Goal: Task Accomplishment & Management: Complete application form

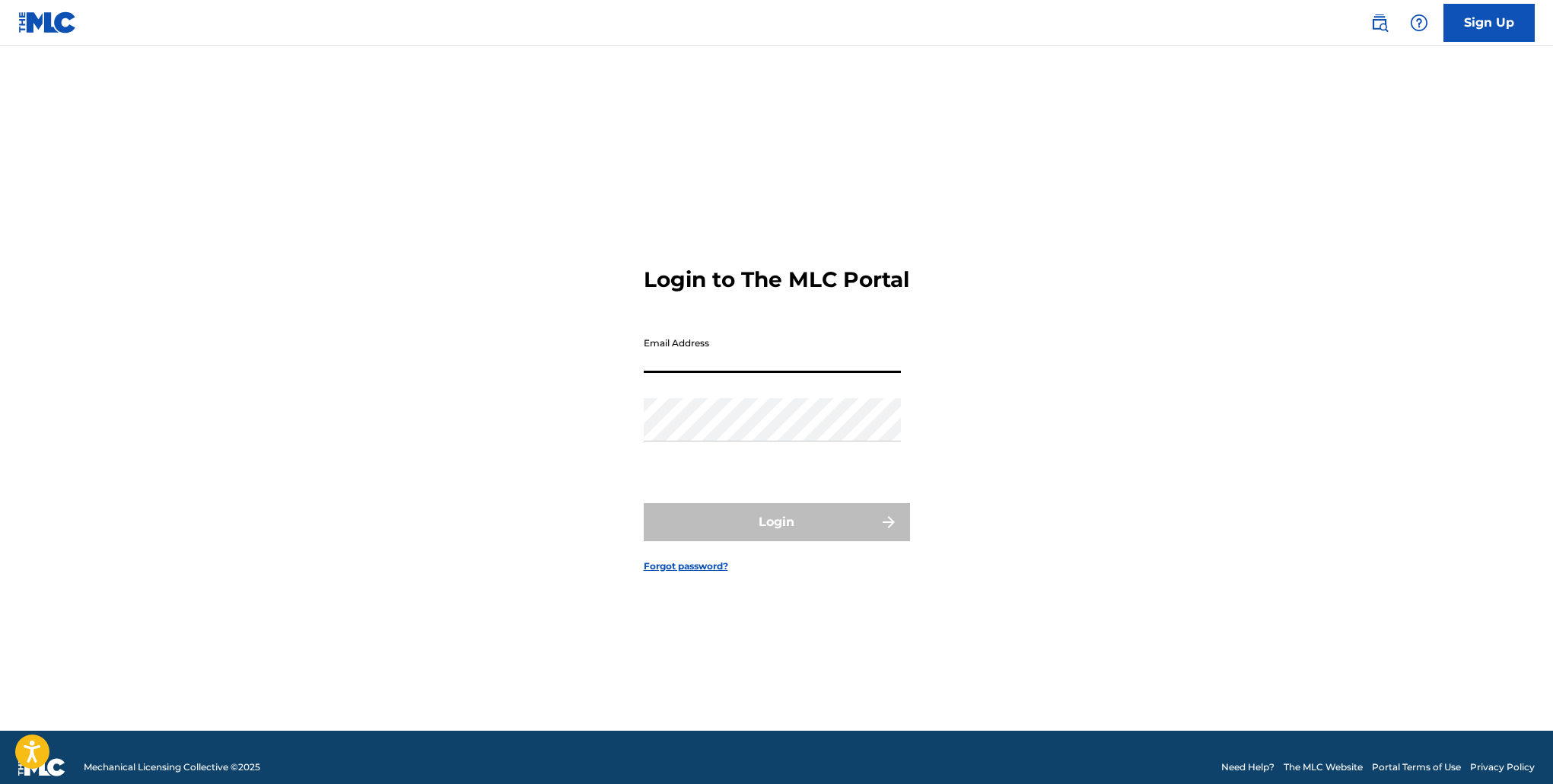
click at [694, 373] on input "Email Address" at bounding box center [772, 351] width 257 height 43
type input "[EMAIL_ADDRESS][DOMAIN_NAME]"
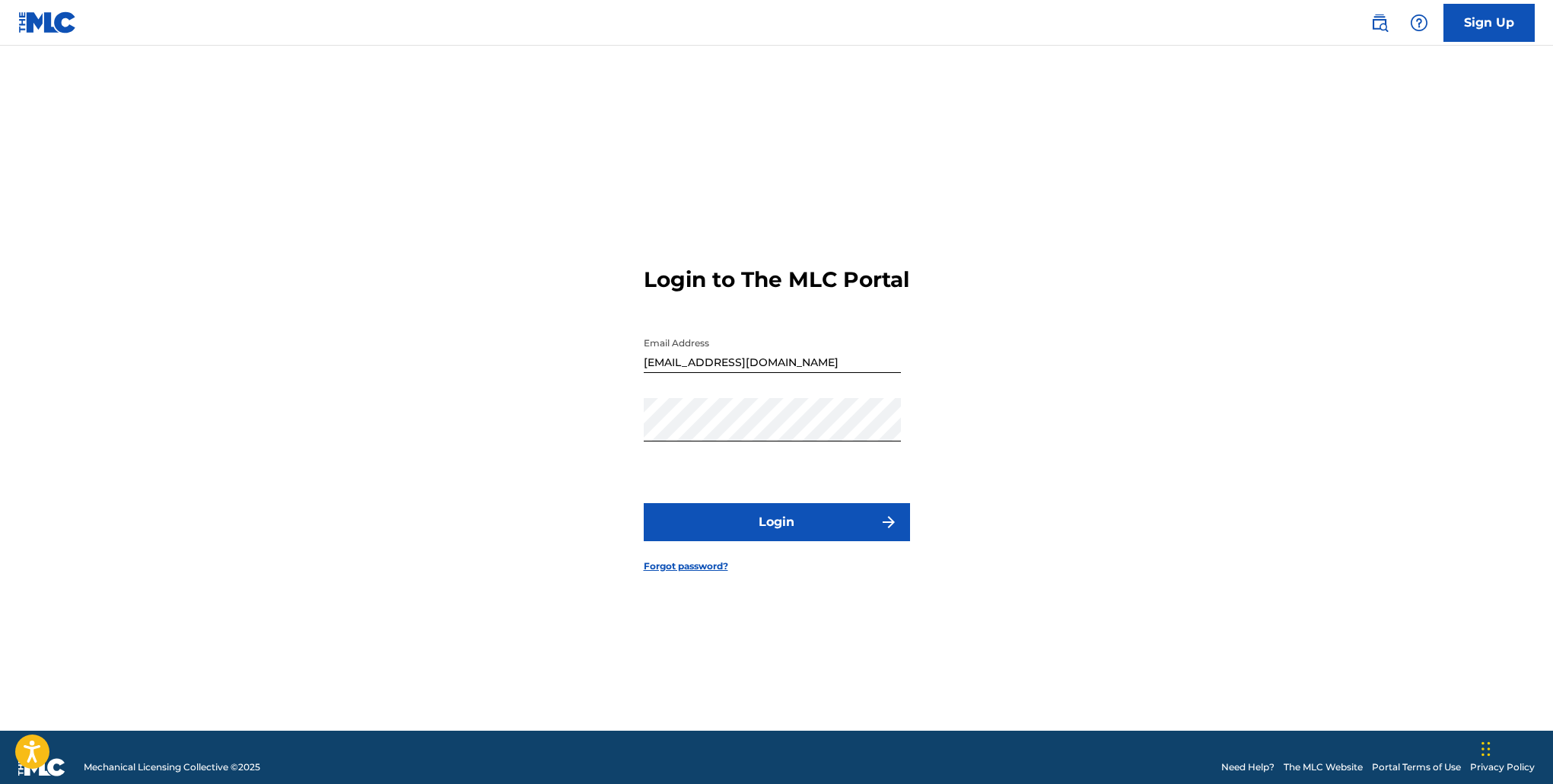
click at [799, 528] on button "Login" at bounding box center [776, 522] width 267 height 38
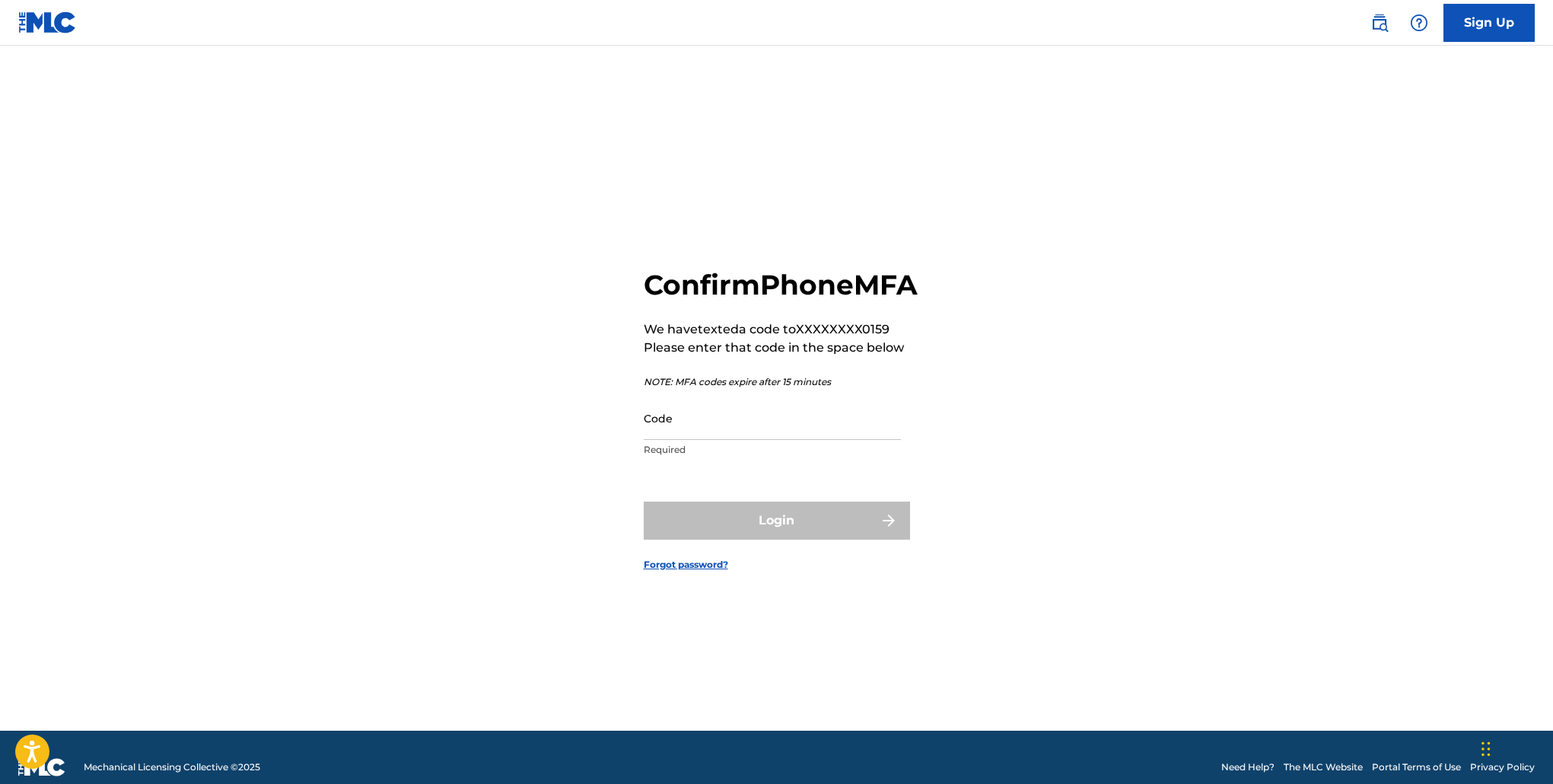
click at [736, 440] on input "Code" at bounding box center [772, 418] width 257 height 43
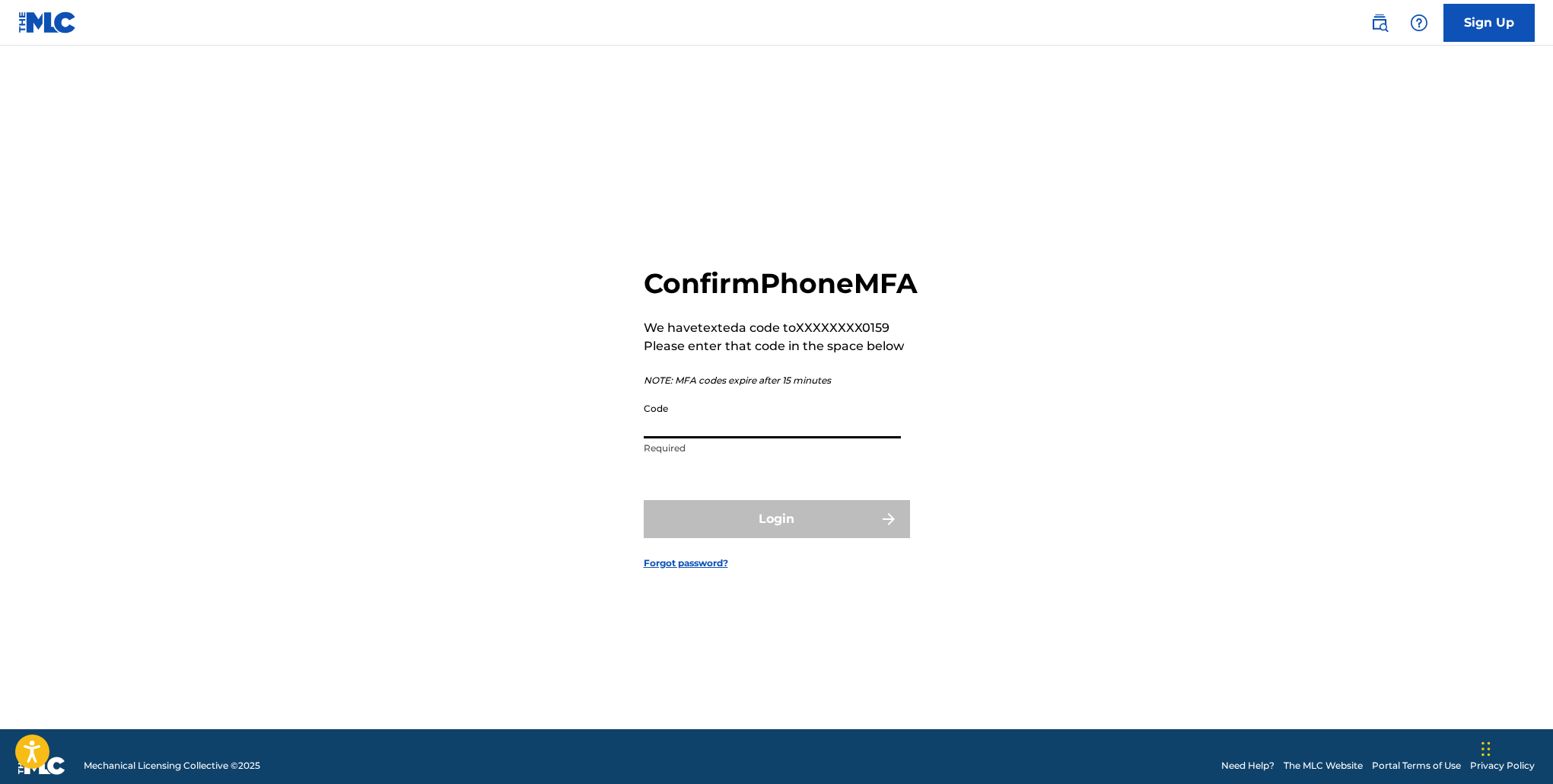
click at [728, 438] on input "Code" at bounding box center [772, 416] width 257 height 43
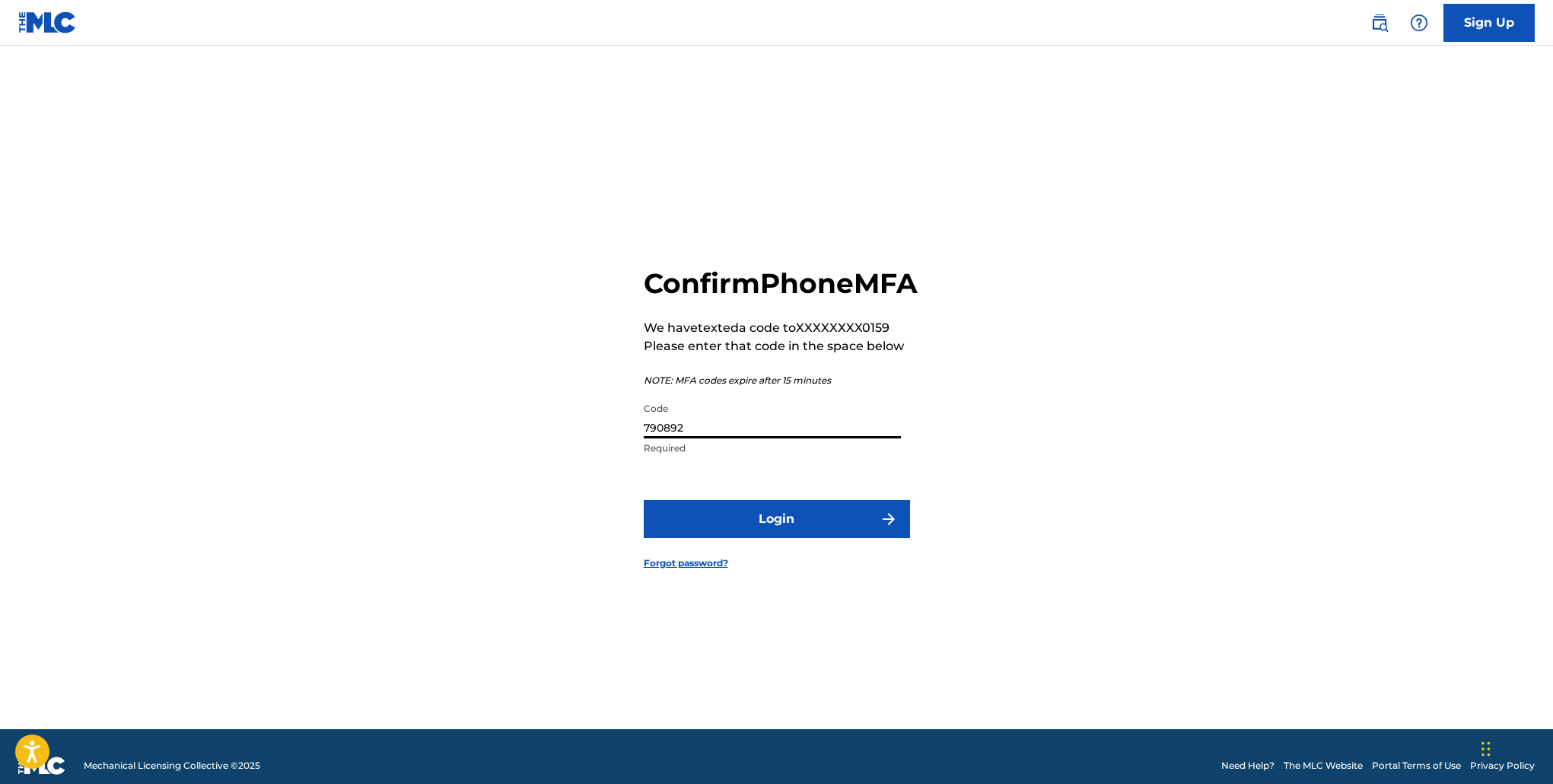
type input "790892"
click at [644, 499] on button "Login" at bounding box center [776, 518] width 267 height 38
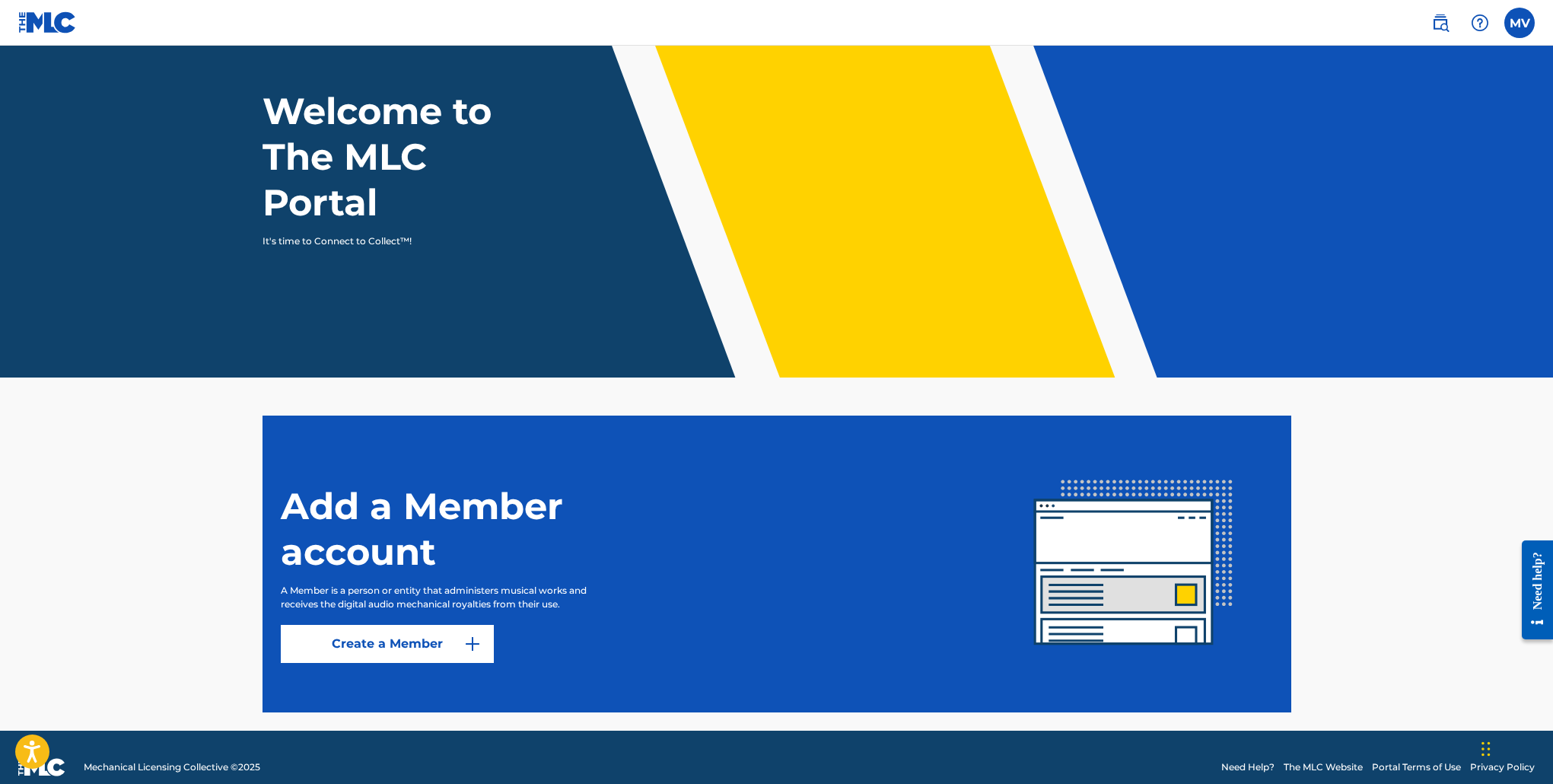
scroll to position [89, 0]
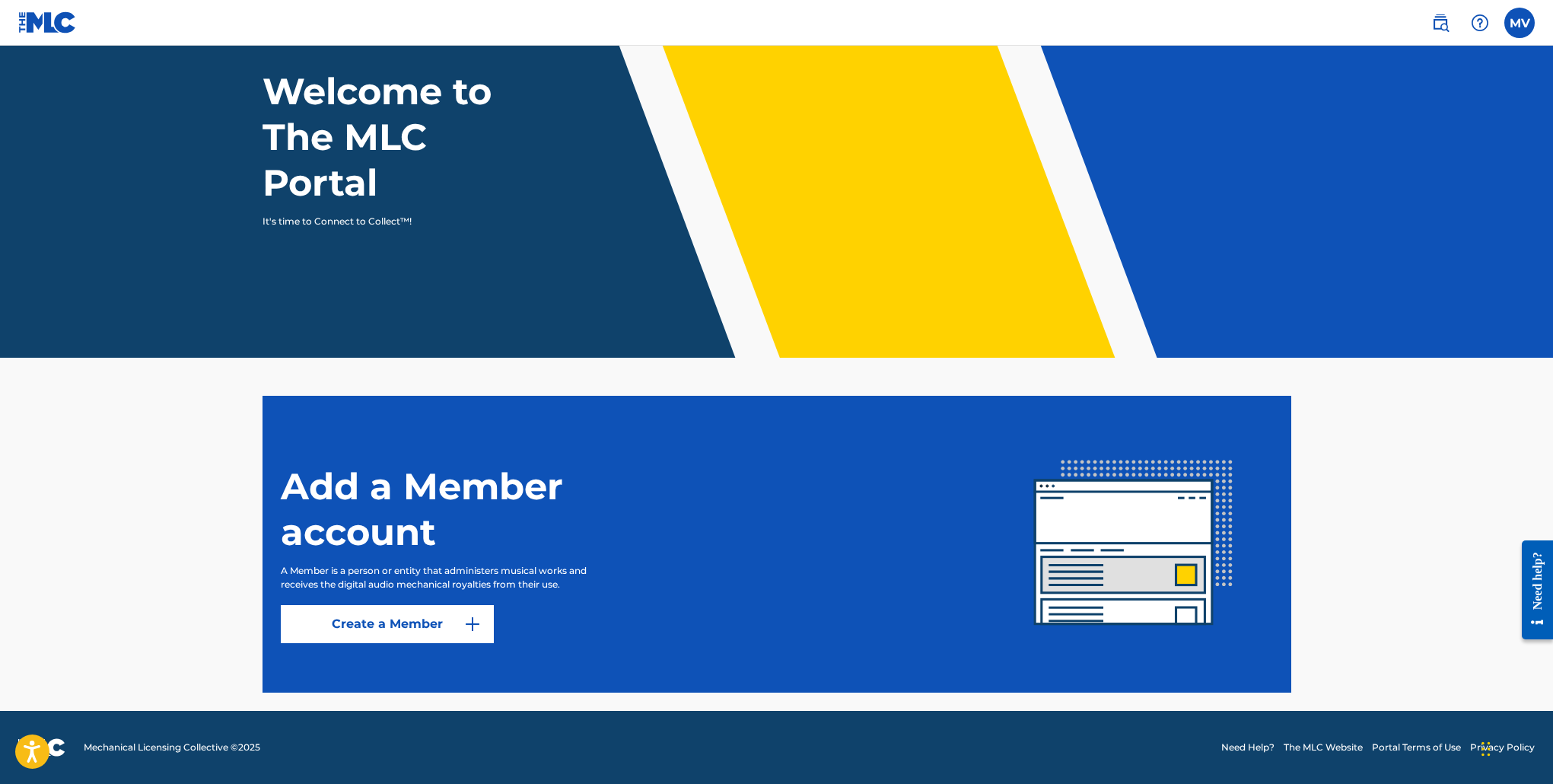
click at [399, 618] on link "Create a Member" at bounding box center [387, 624] width 213 height 38
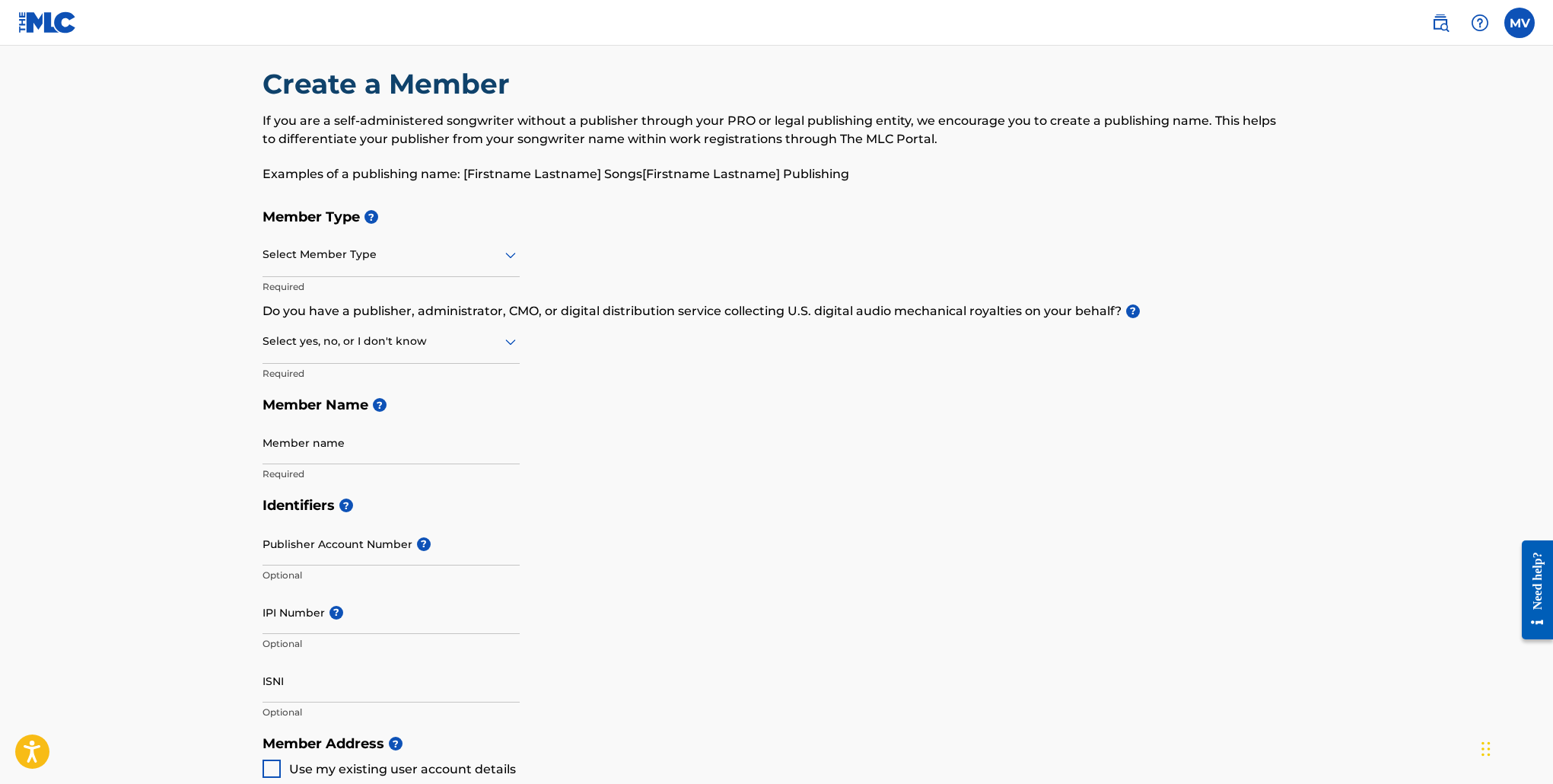
scroll to position [21, 0]
click at [510, 253] on icon at bounding box center [510, 255] width 18 height 18
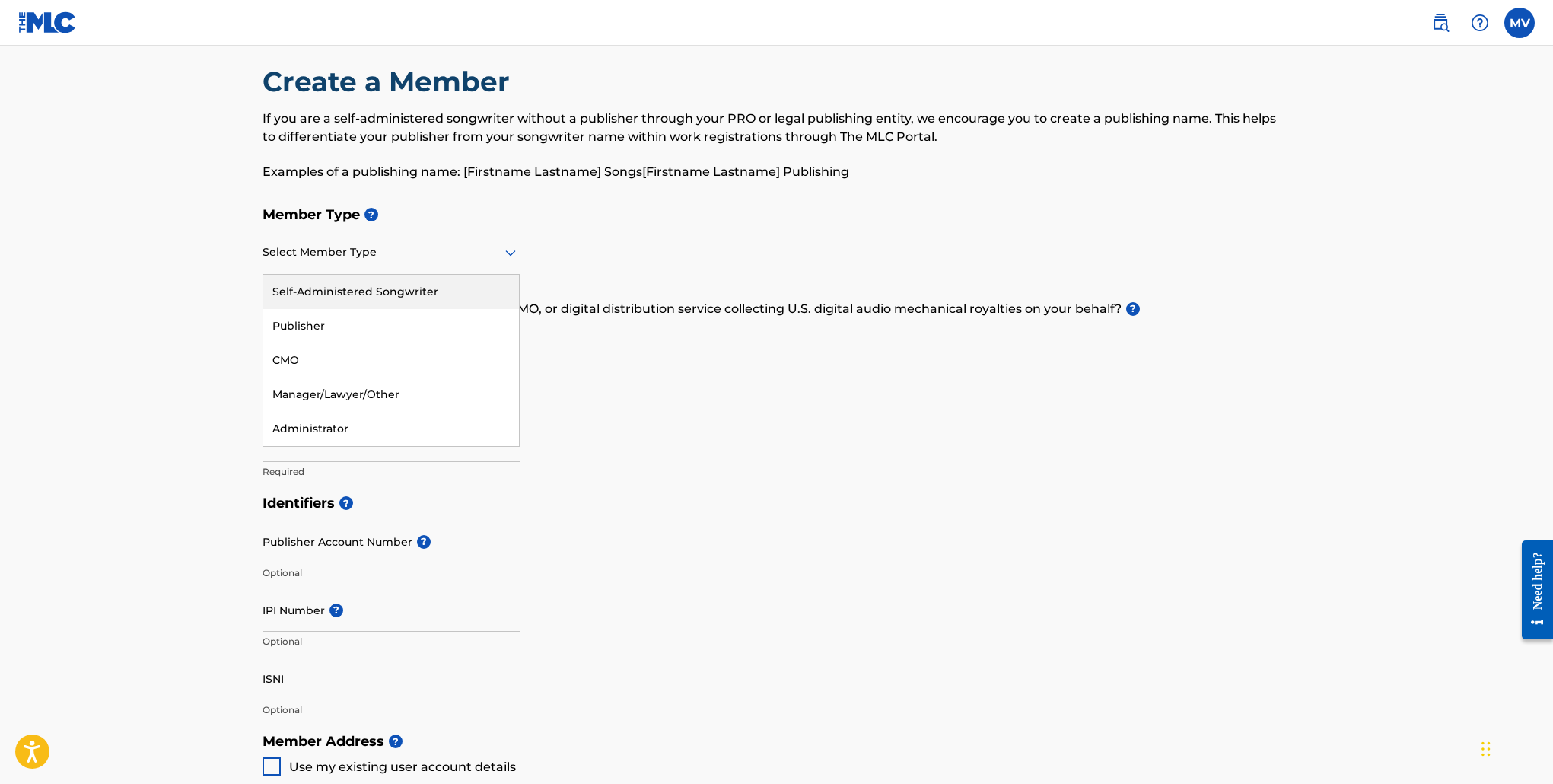
scroll to position [23, 0]
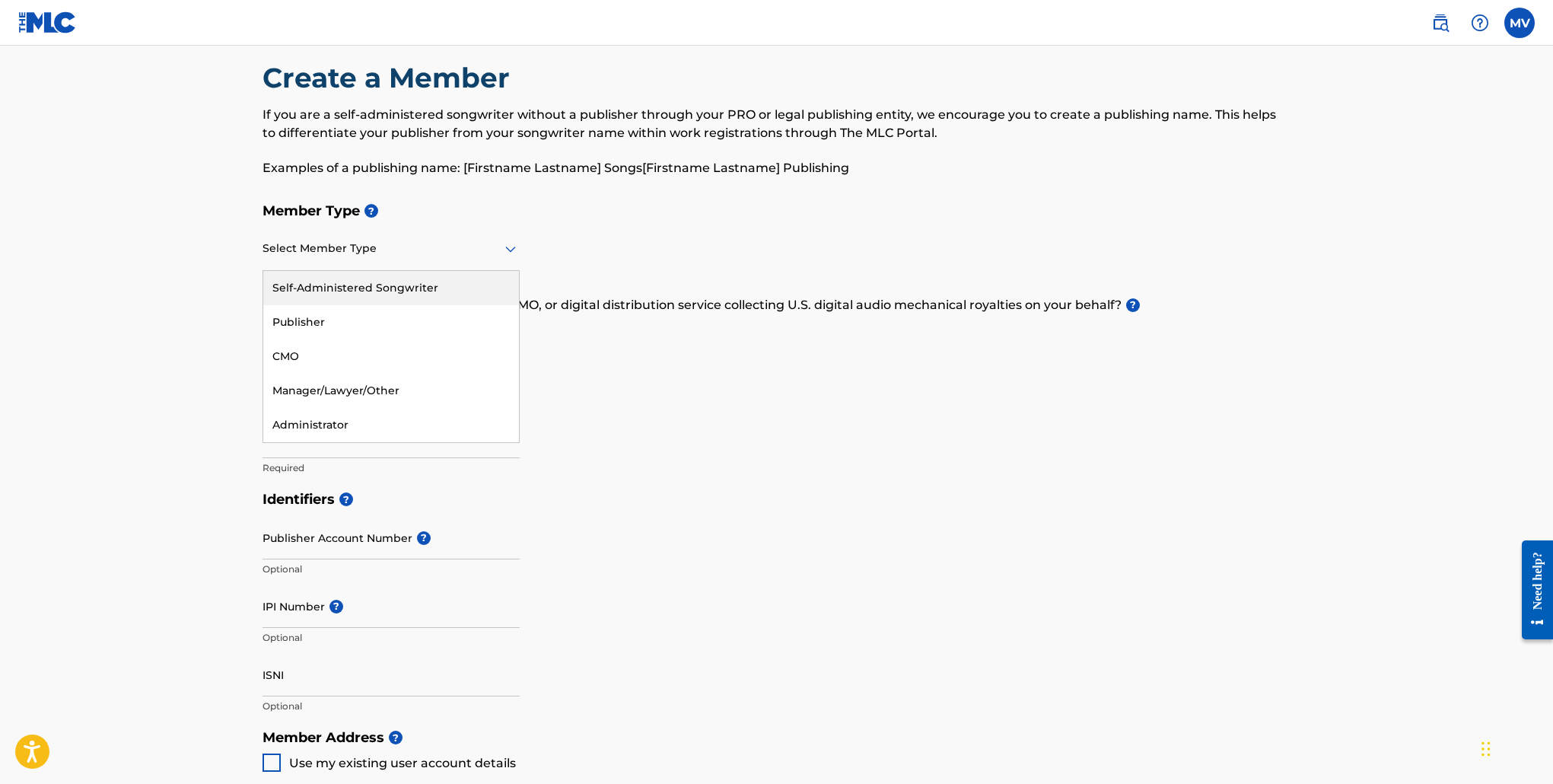
click at [463, 286] on div "Self-Administered Songwriter" at bounding box center [390, 287] width 255 height 34
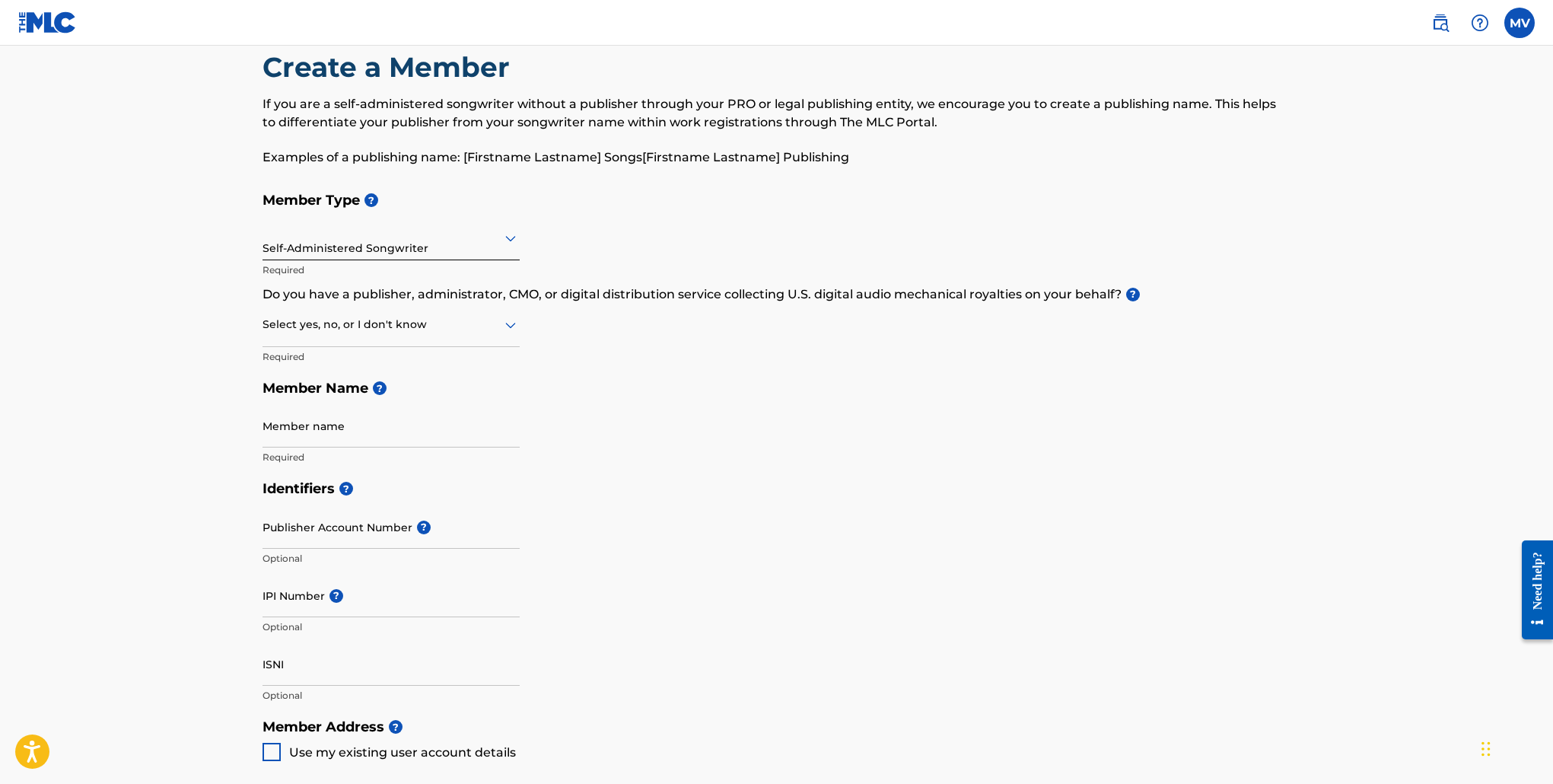
click at [503, 335] on div "Select yes, no, or I don't know" at bounding box center [391, 325] width 257 height 43
click at [413, 359] on div "Yes" at bounding box center [390, 367] width 255 height 34
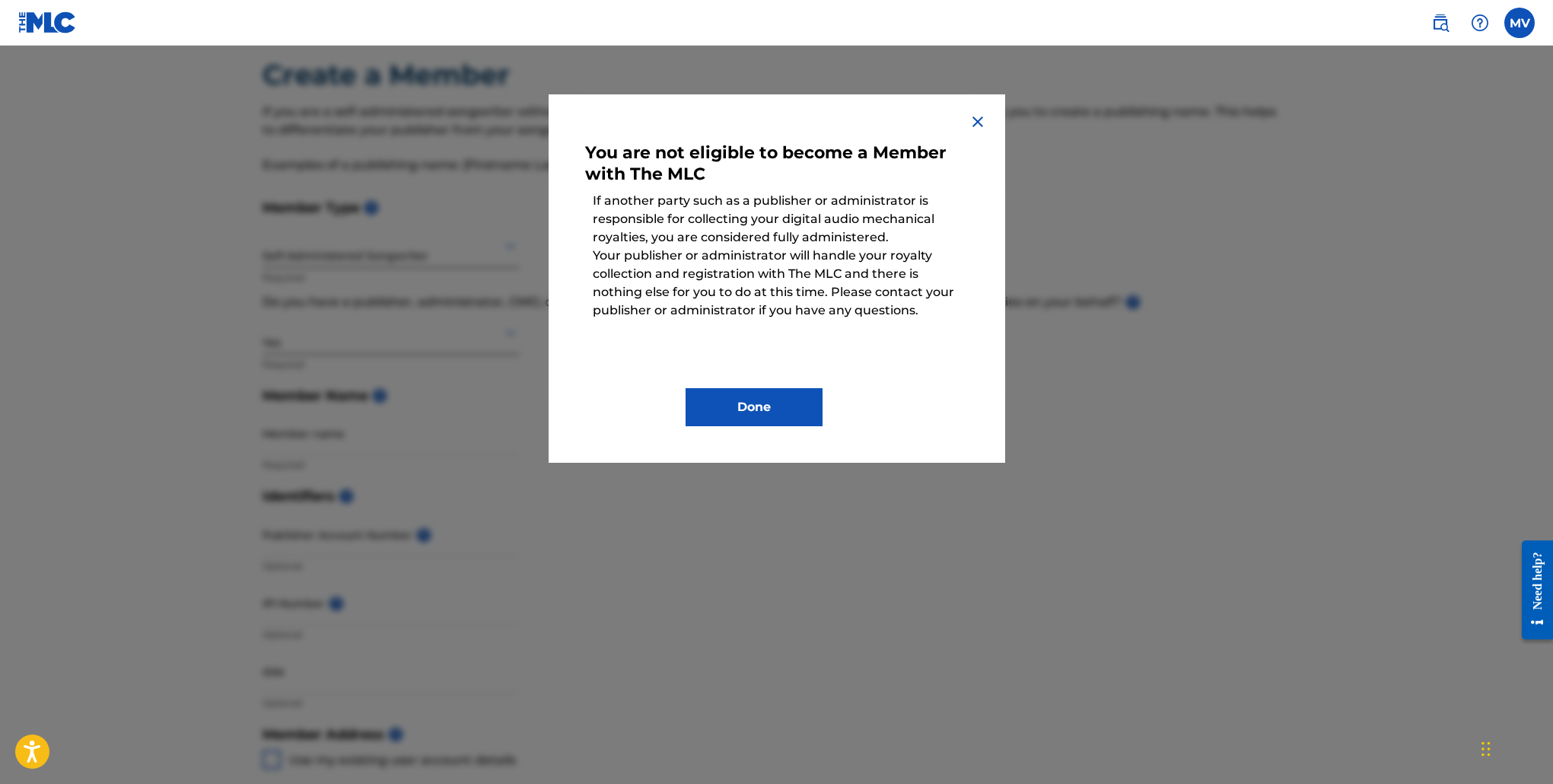
click at [975, 122] on img at bounding box center [977, 121] width 18 height 18
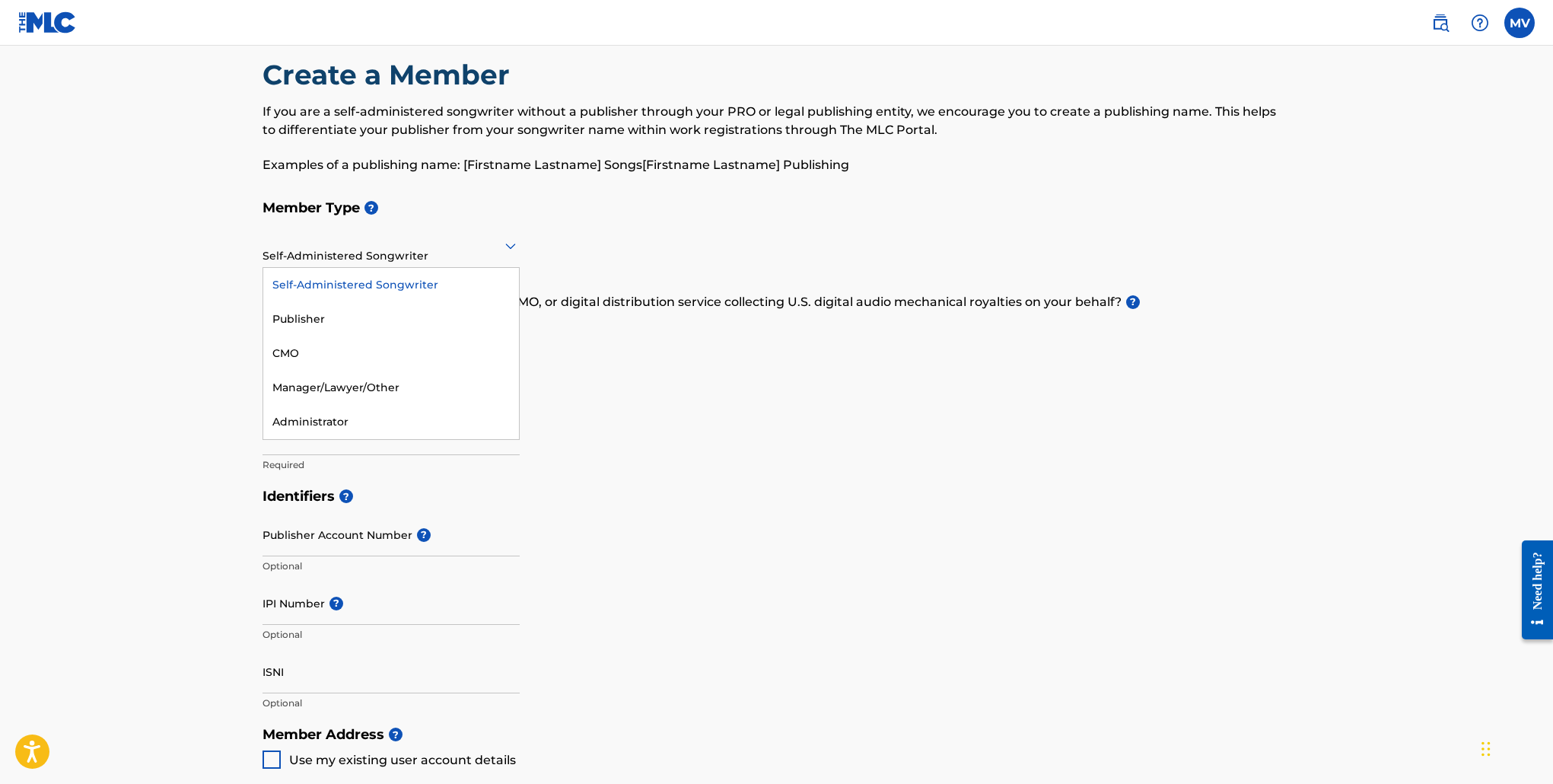
click at [510, 249] on icon at bounding box center [510, 246] width 10 height 6
click at [447, 285] on div "Self-Administered Songwriter" at bounding box center [390, 285] width 255 height 34
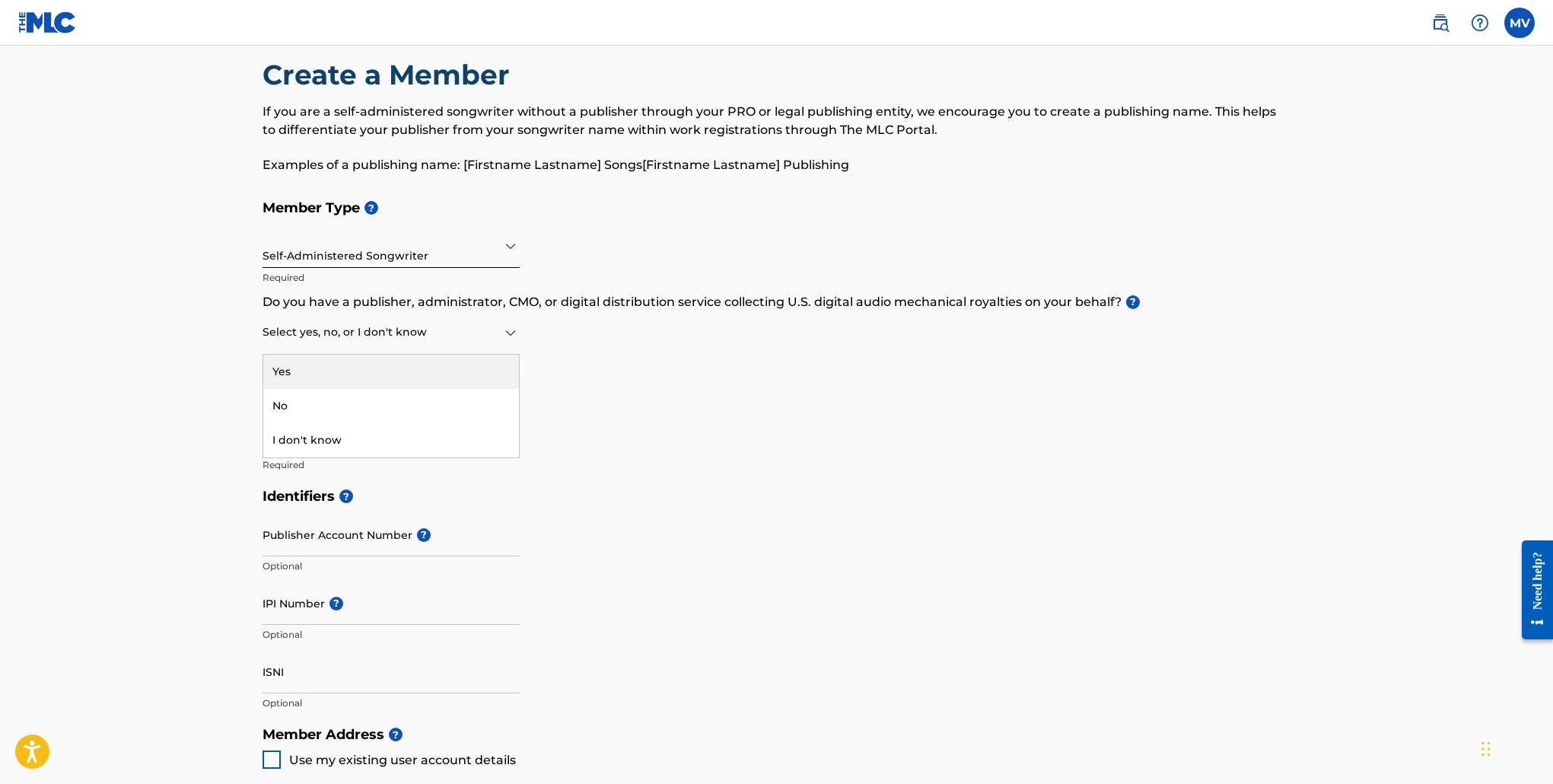
click at [506, 334] on icon at bounding box center [510, 333] width 10 height 6
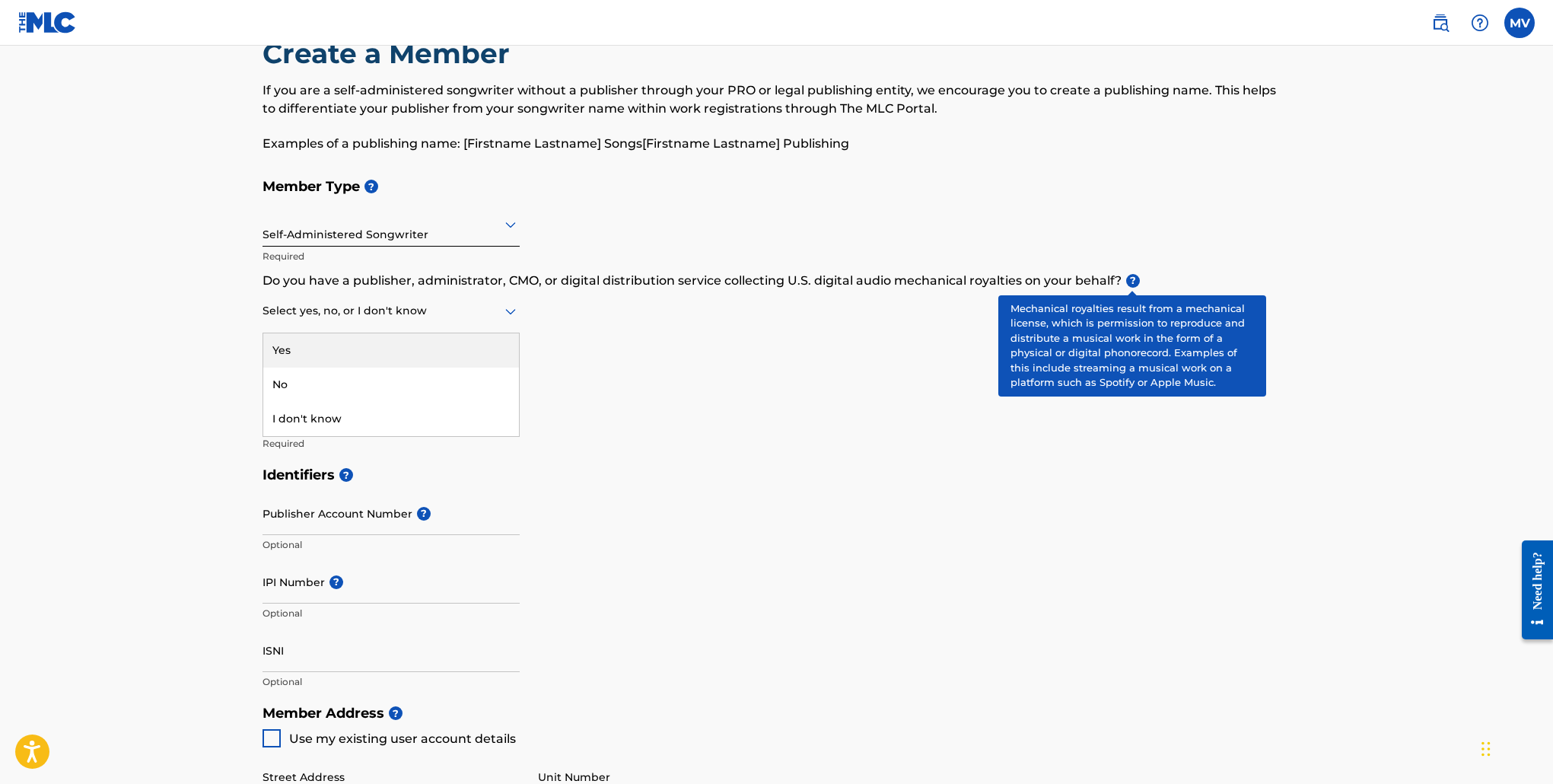
scroll to position [43, 0]
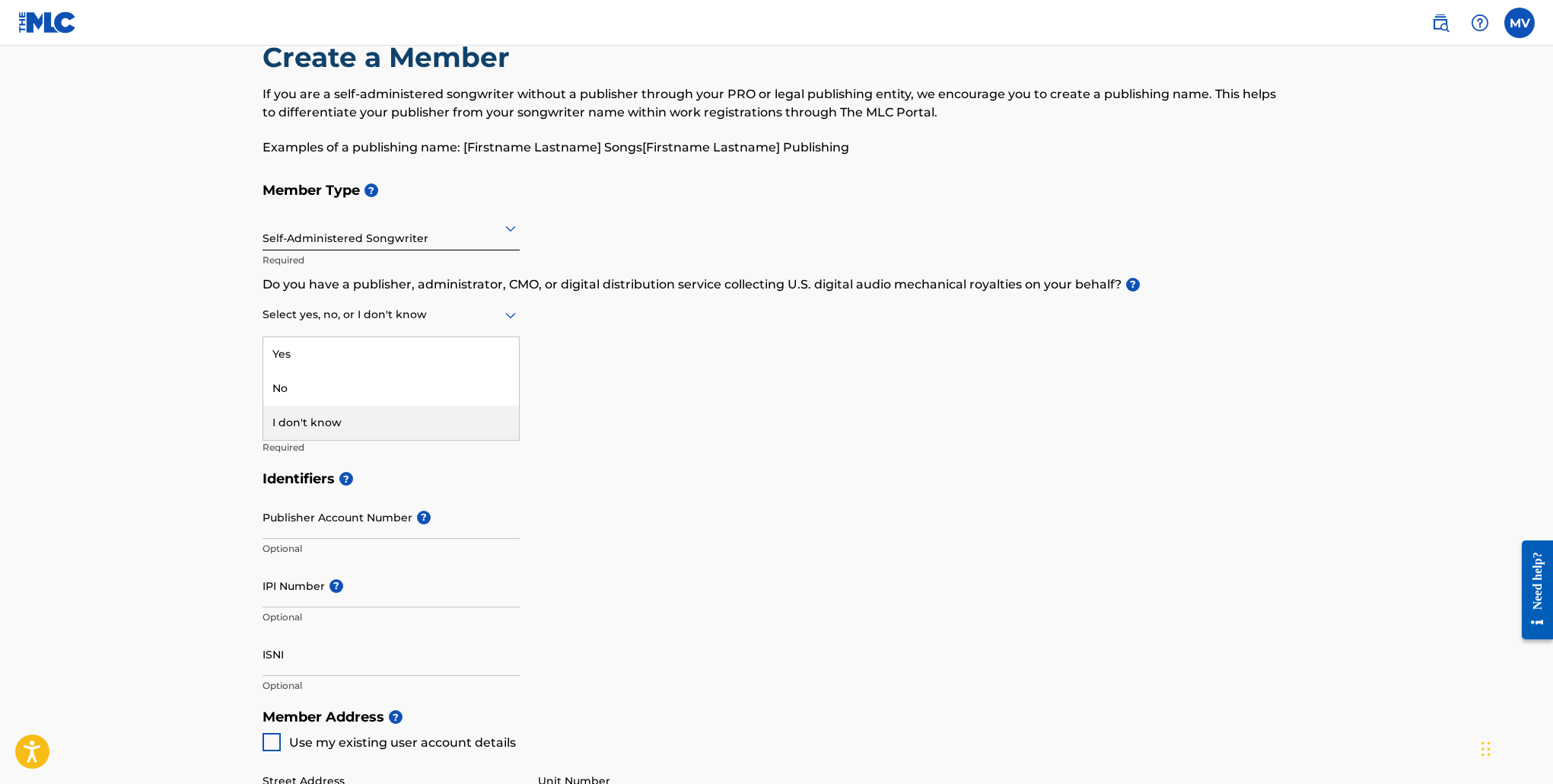
click at [293, 420] on div "I don't know" at bounding box center [390, 422] width 255 height 34
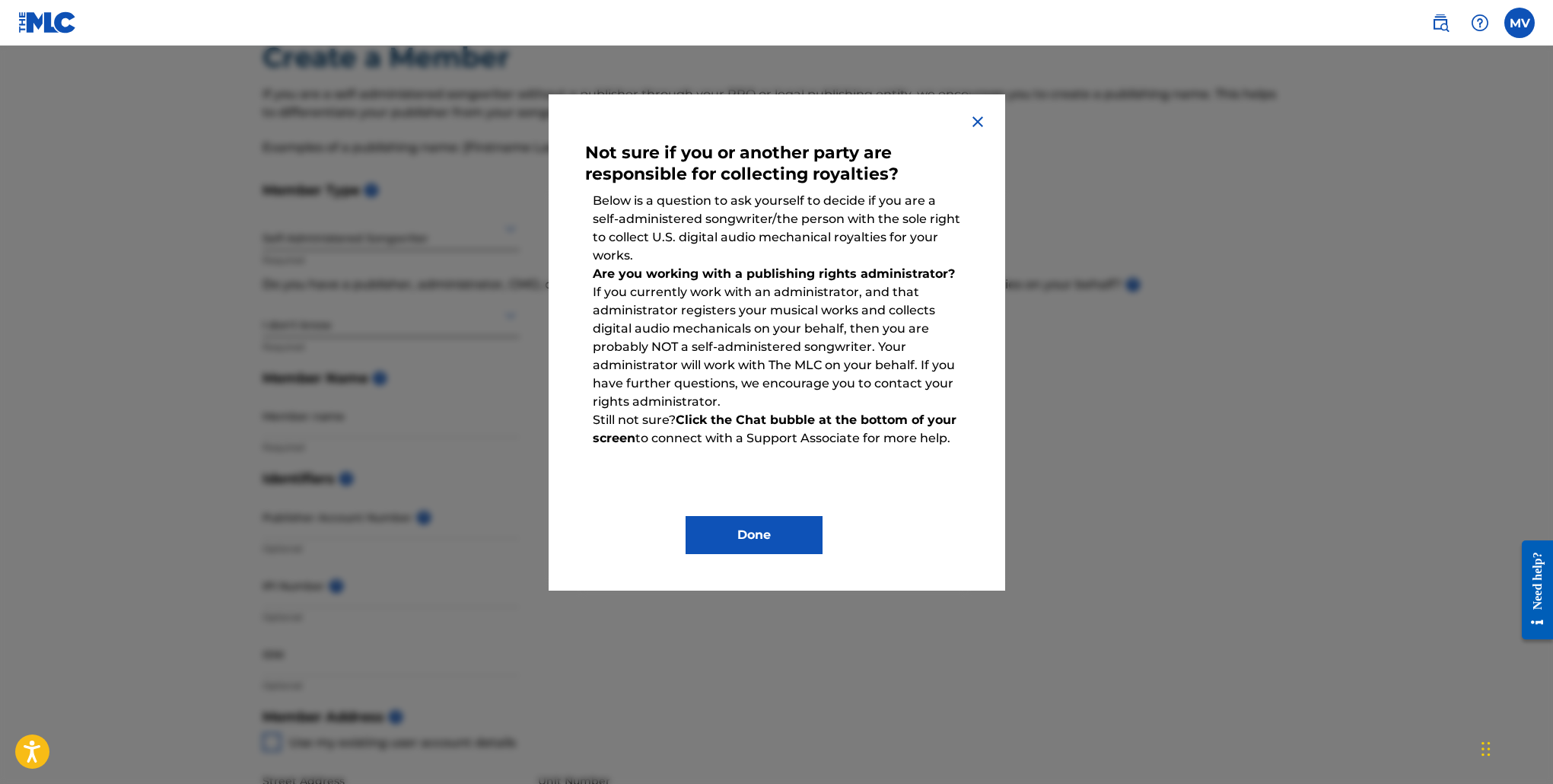
click at [747, 528] on button "Done" at bounding box center [753, 534] width 137 height 38
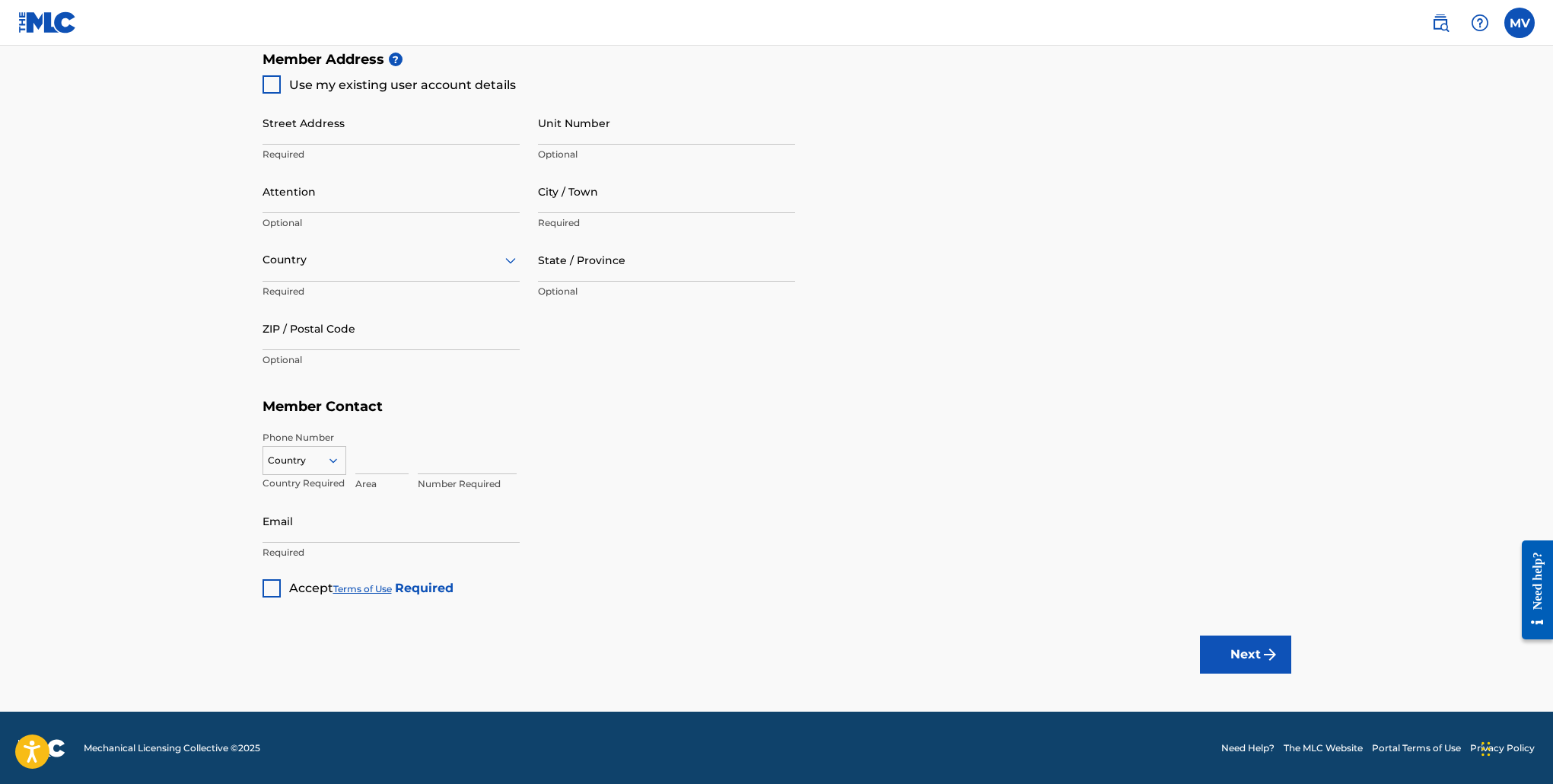
scroll to position [696, 0]
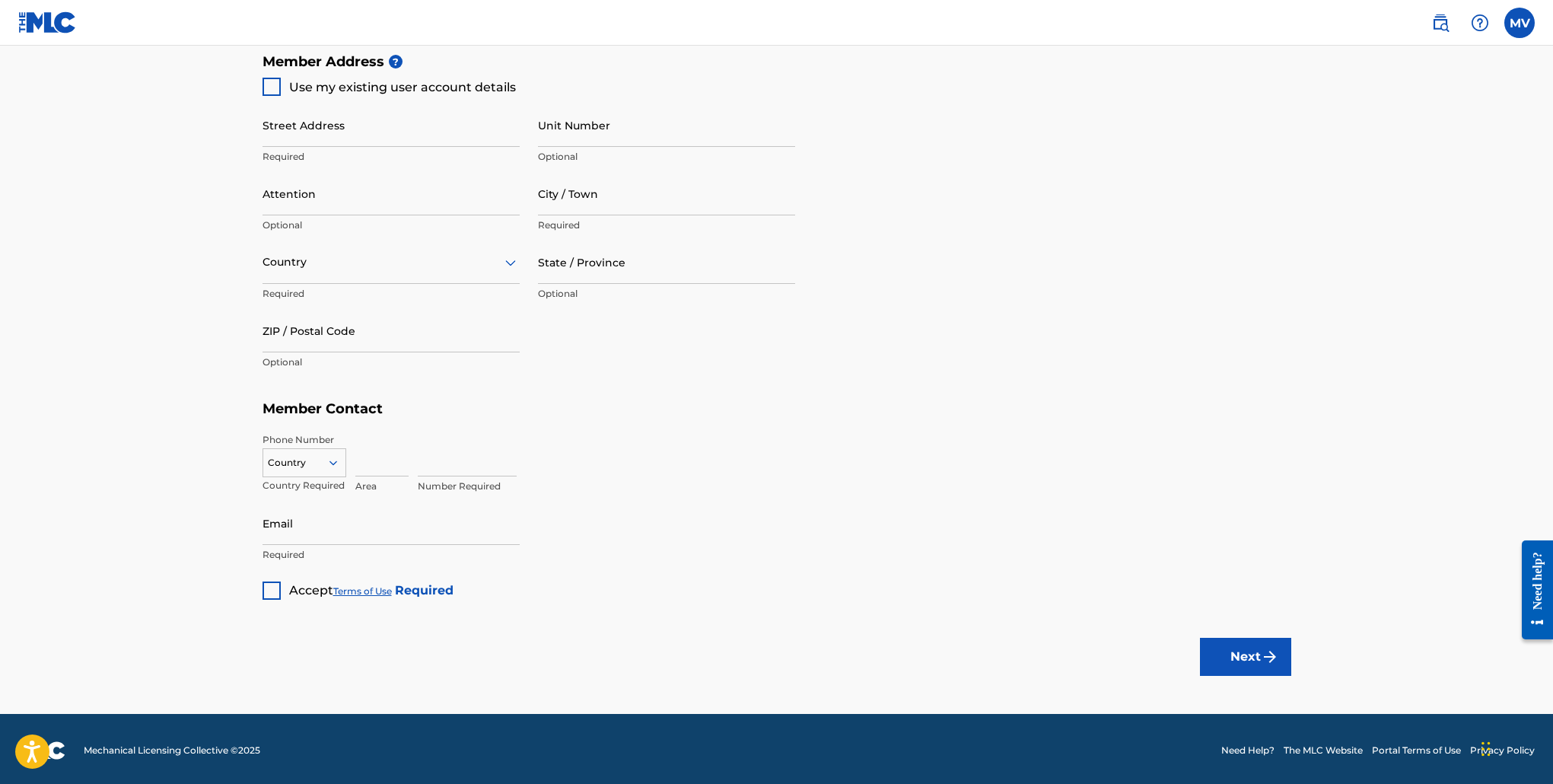
click at [1134, 267] on div "Member Address ? Use my existing user account details Street Address Required U…" at bounding box center [777, 219] width 1029 height 348
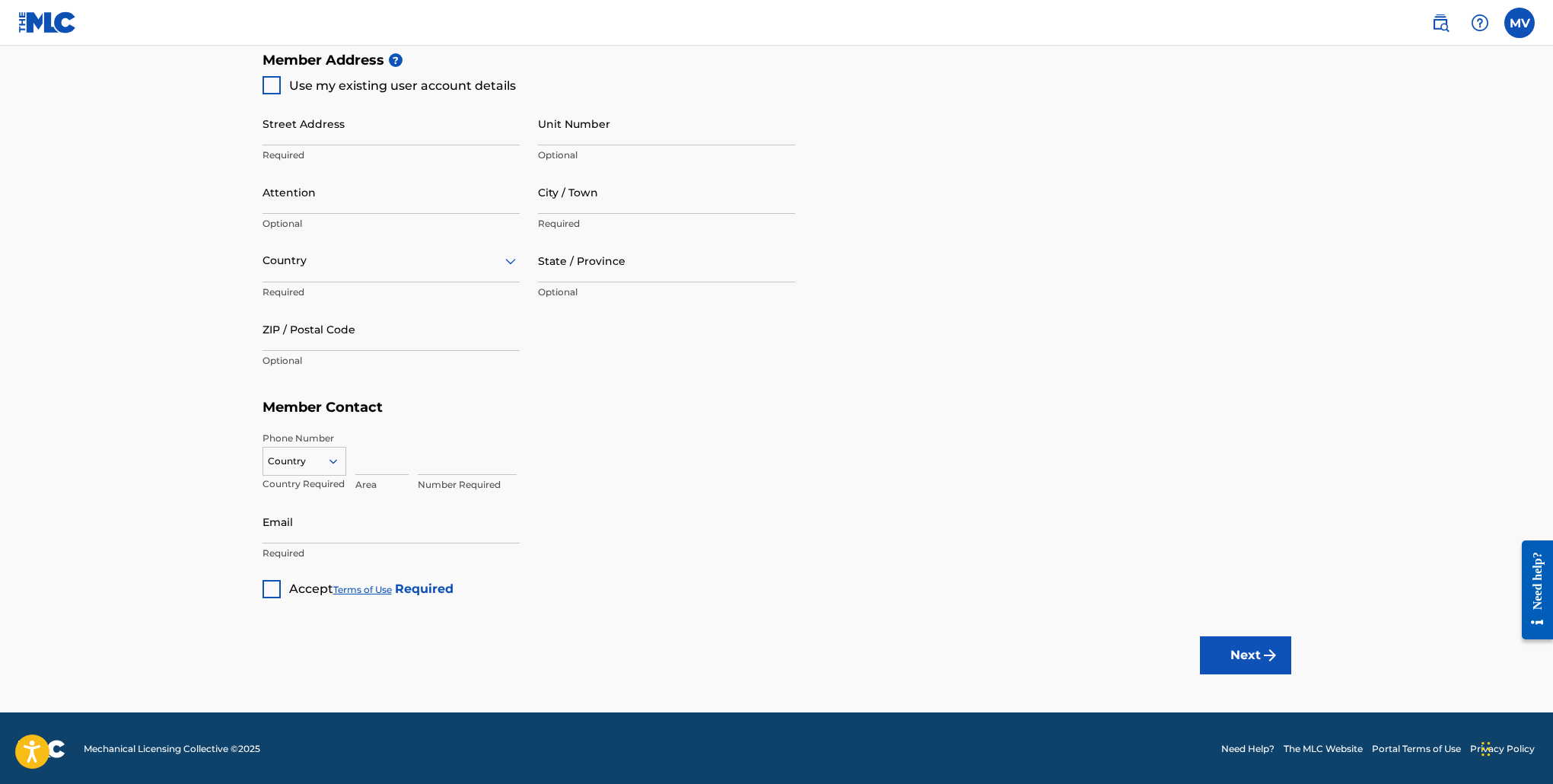
scroll to position [701, 0]
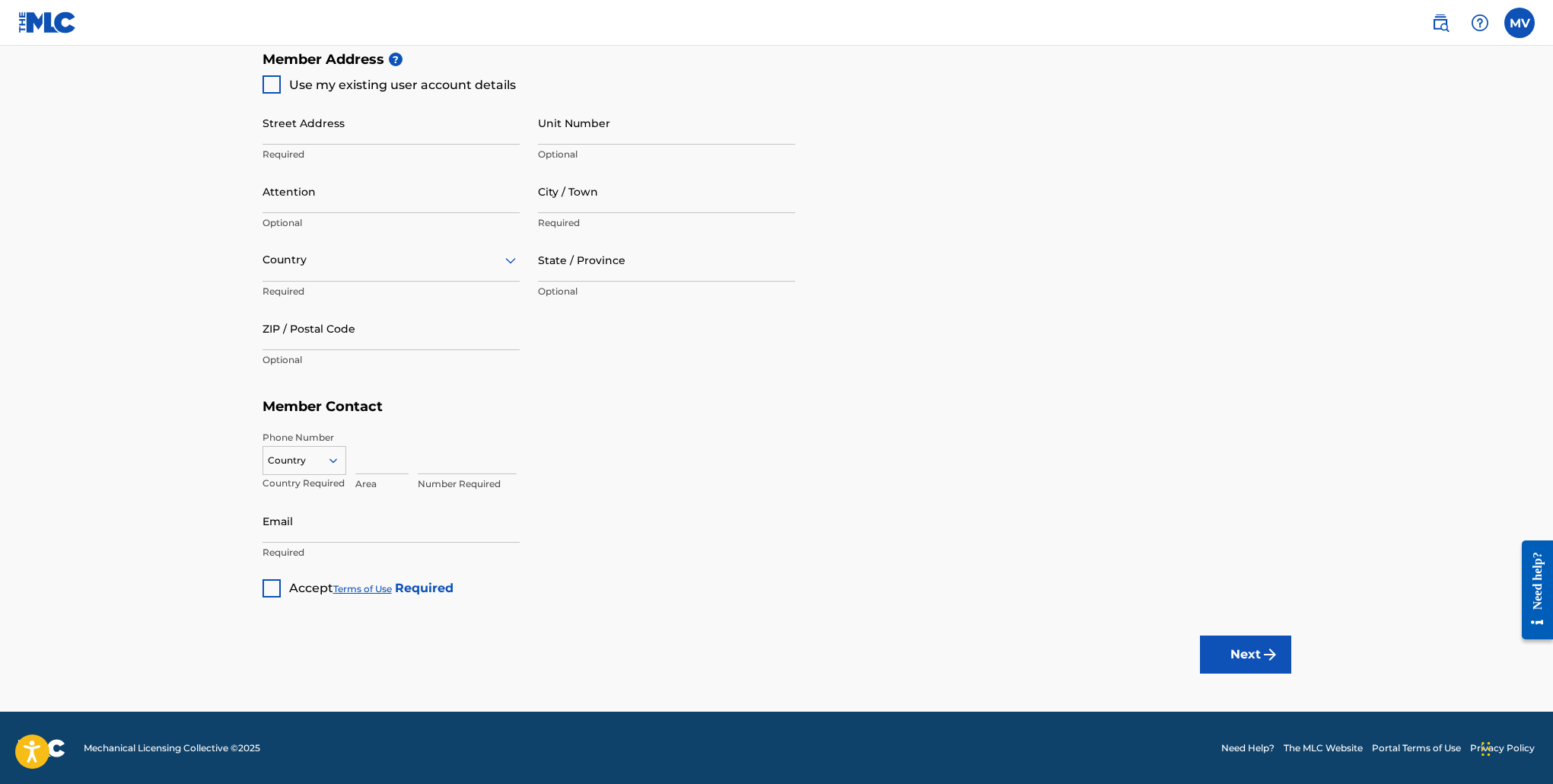
click at [134, 730] on footer "Mechanical Licensing Collective © 2025 Need Help? The MLC Website Portal Terms …" at bounding box center [776, 748] width 1553 height 74
